Goal: Task Accomplishment & Management: Manage account settings

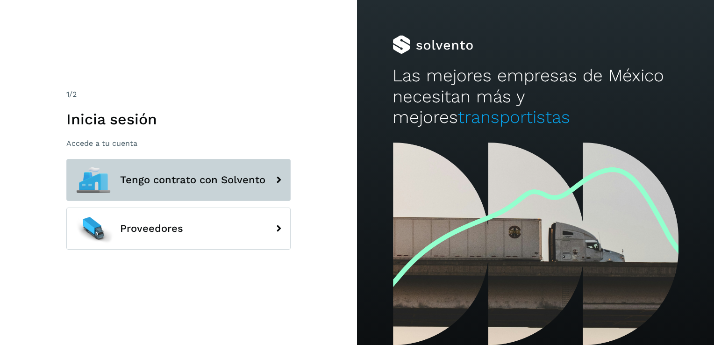
click at [217, 183] on span "Tengo contrato con Solvento" at bounding box center [192, 179] width 145 height 11
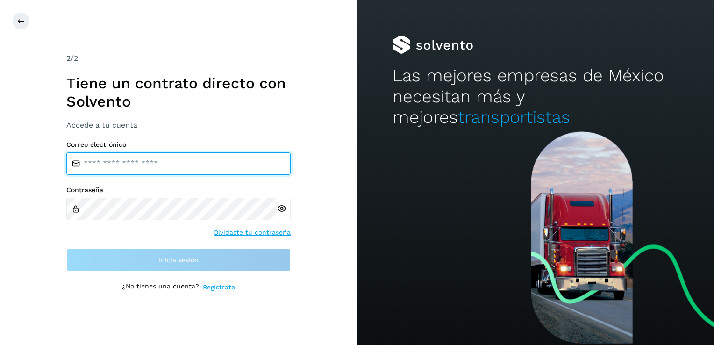
type input "**********"
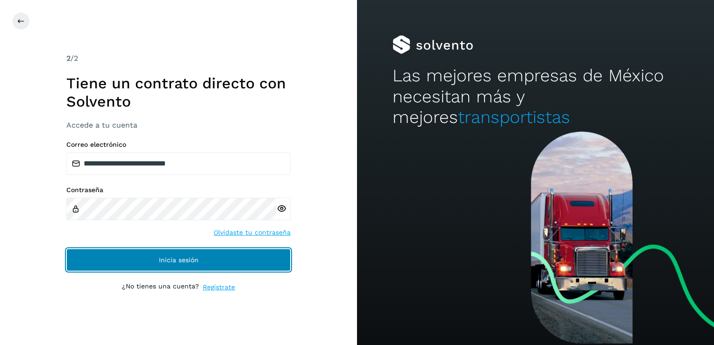
click at [179, 258] on span "Inicia sesión" at bounding box center [179, 260] width 40 height 7
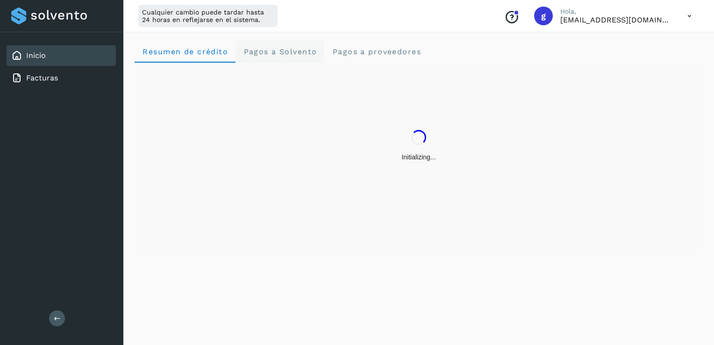
click at [279, 57] on Solvento "Pagos a Solvento" at bounding box center [280, 51] width 89 height 22
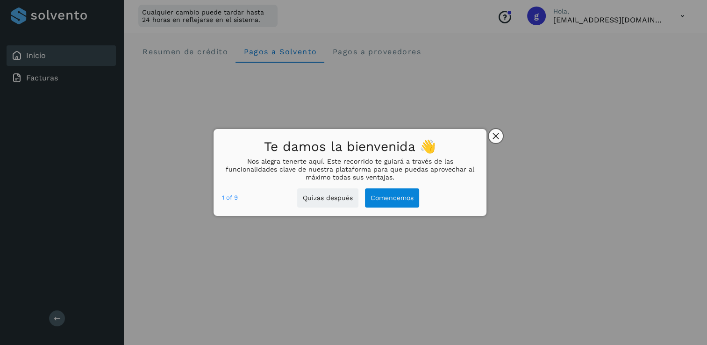
click at [494, 139] on icon "close," at bounding box center [496, 136] width 7 height 7
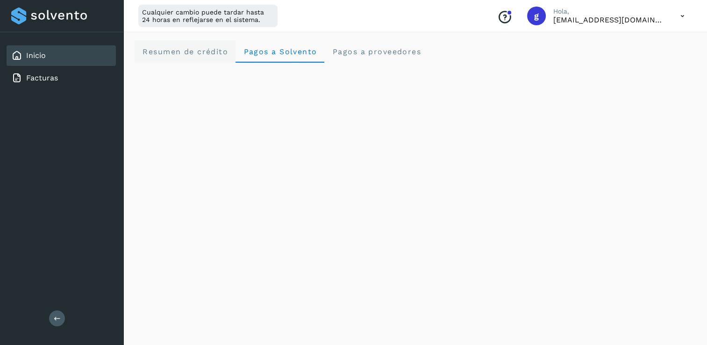
click at [175, 51] on span "Resumen de crédito" at bounding box center [185, 51] width 86 height 9
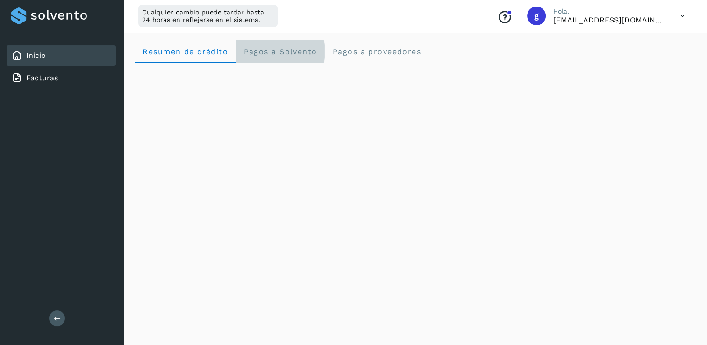
click at [265, 51] on span "Pagos a Solvento" at bounding box center [280, 51] width 74 height 9
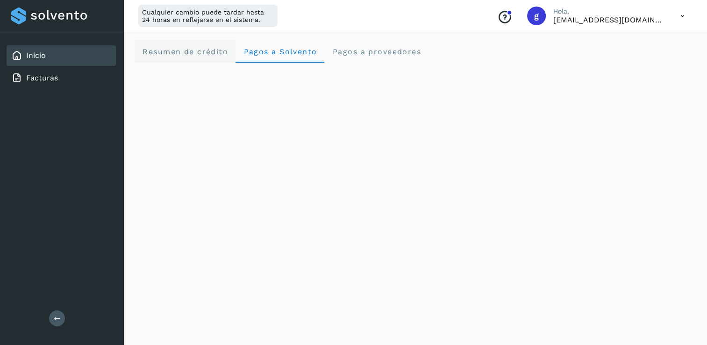
click at [190, 54] on span "Resumen de crédito" at bounding box center [185, 51] width 86 height 9
click at [674, 18] on icon at bounding box center [682, 16] width 19 height 19
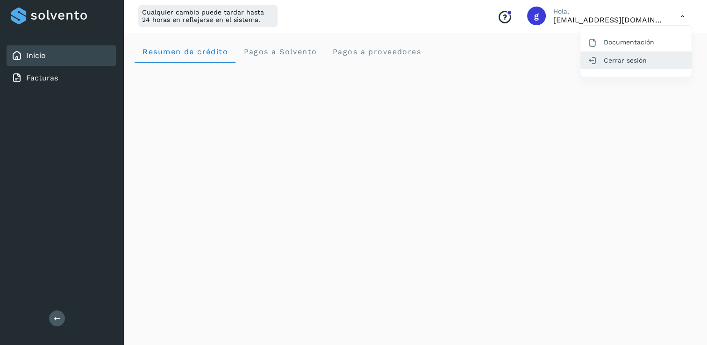
click at [642, 59] on div "Cerrar sesión" at bounding box center [636, 60] width 111 height 18
